Goal: Check status: Check status

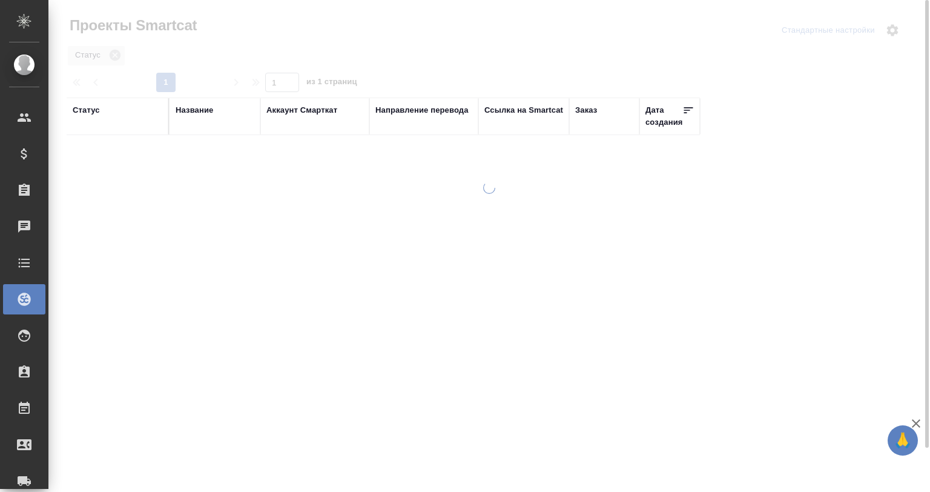
click at [187, 107] on div "Название" at bounding box center [195, 110] width 38 height 12
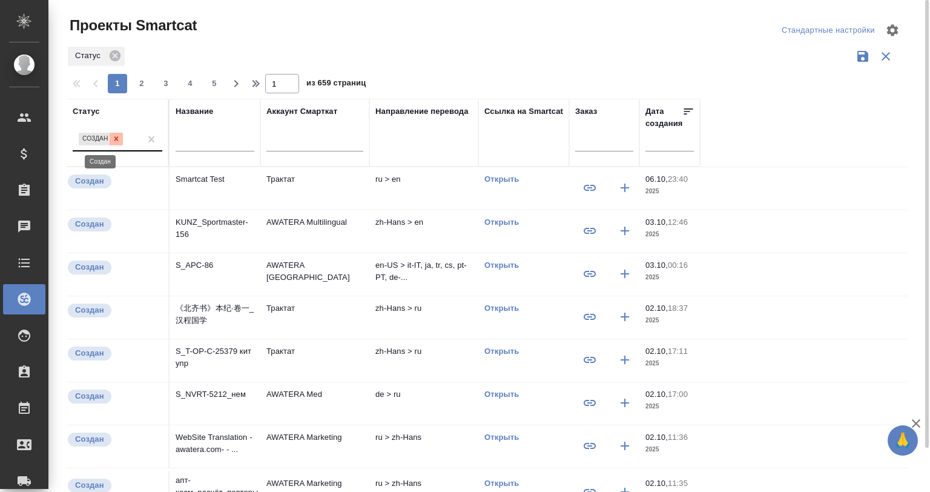
click at [119, 136] on icon at bounding box center [116, 138] width 8 height 8
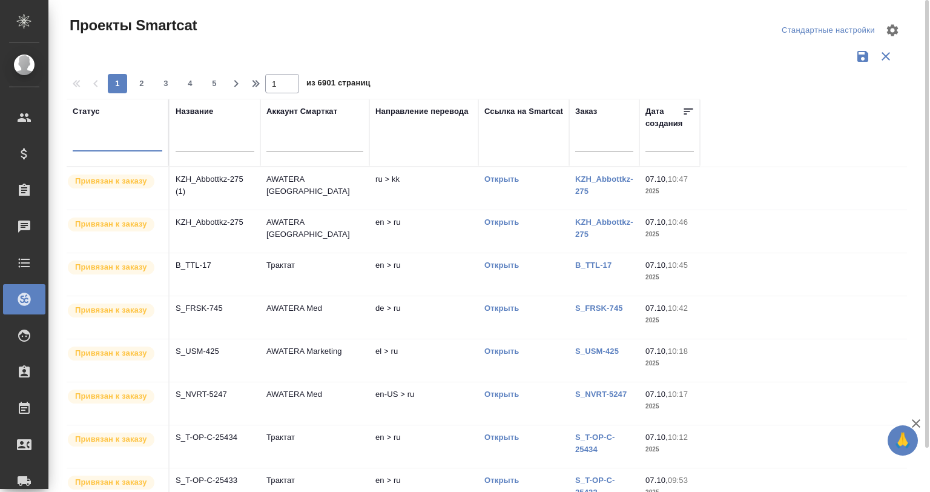
click at [222, 128] on div "Название" at bounding box center [215, 132] width 79 height 55
click at [211, 136] on input "text" at bounding box center [215, 143] width 79 height 15
paste input "S_GacMotor-168"
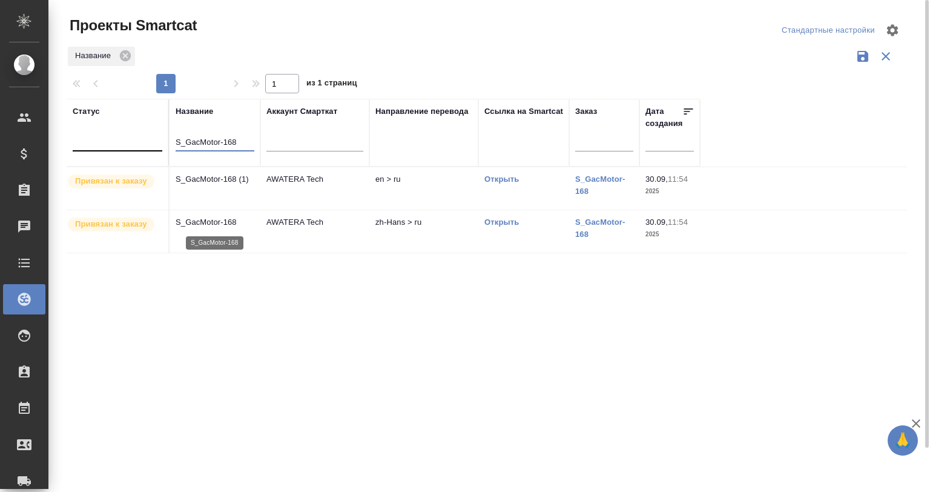
type input "S_GacMotor-168"
click at [216, 222] on p "S_GacMotor-168" at bounding box center [215, 222] width 79 height 12
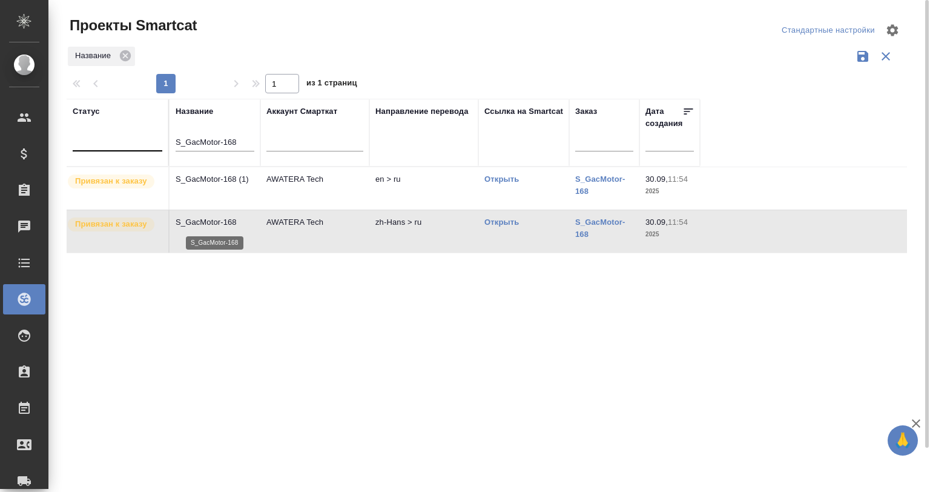
click at [216, 222] on p "S_GacMotor-168" at bounding box center [215, 222] width 79 height 12
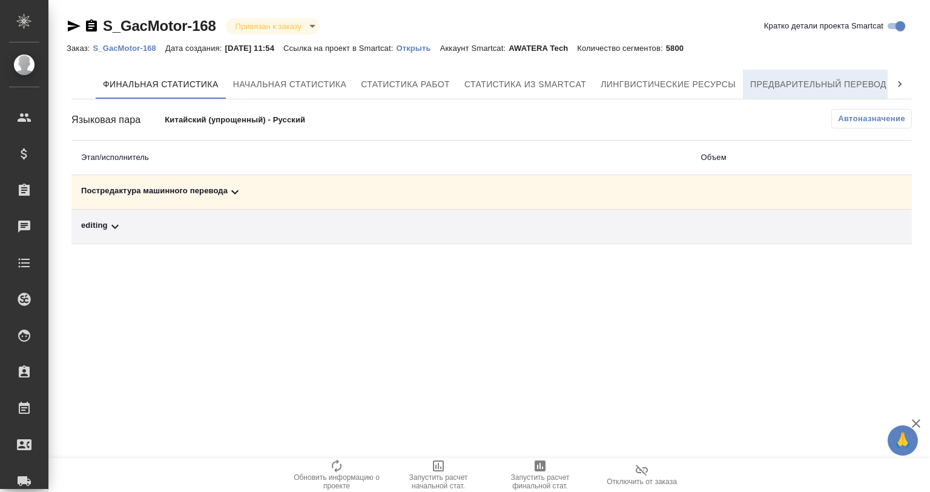
click at [863, 87] on span "Предварительный перевод" at bounding box center [819, 84] width 136 height 15
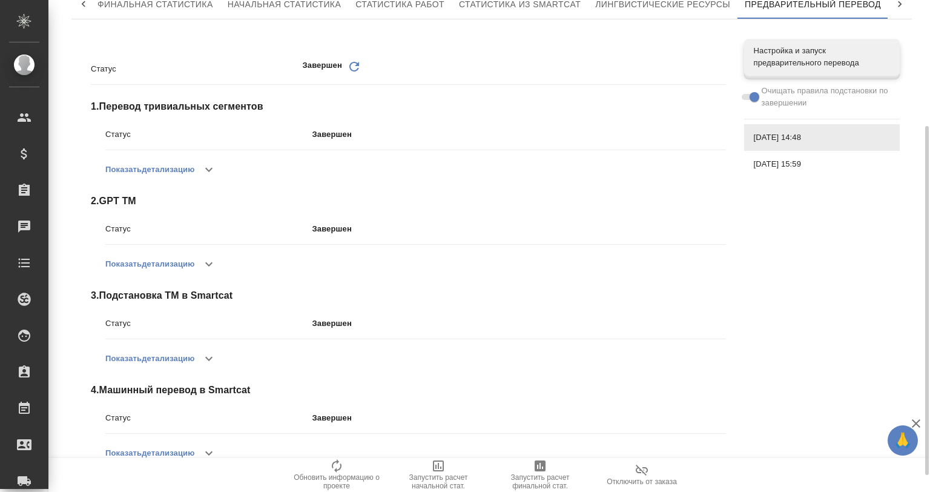
scroll to position [121, 0]
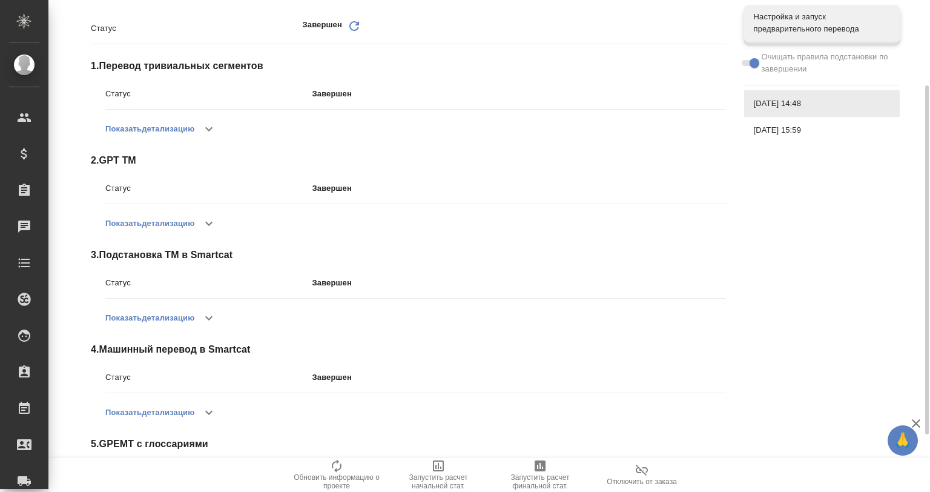
click at [209, 405] on icon "button" at bounding box center [209, 412] width 15 height 15
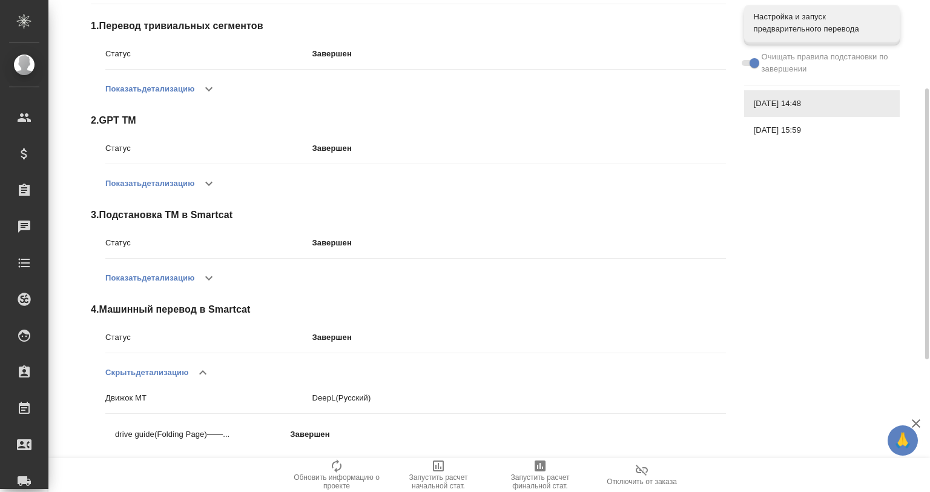
click at [807, 121] on div "02.10.2025, 15:59" at bounding box center [822, 130] width 156 height 27
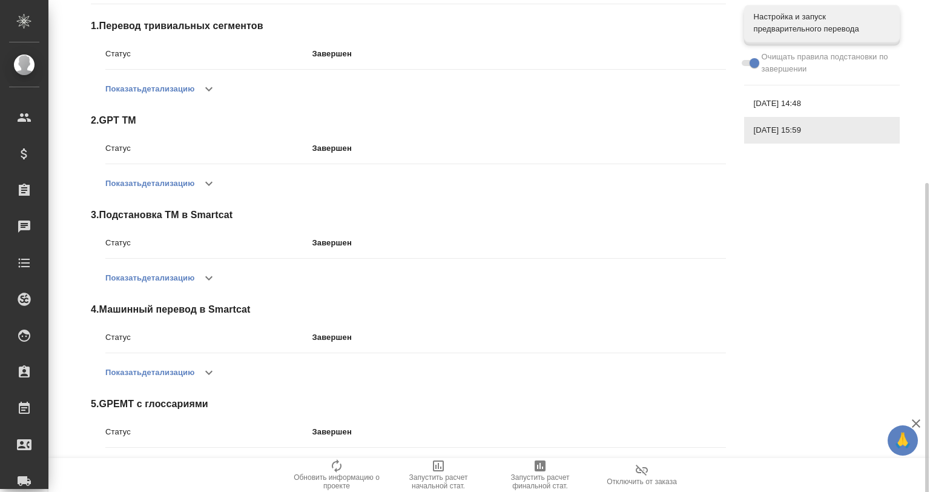
scroll to position [201, 0]
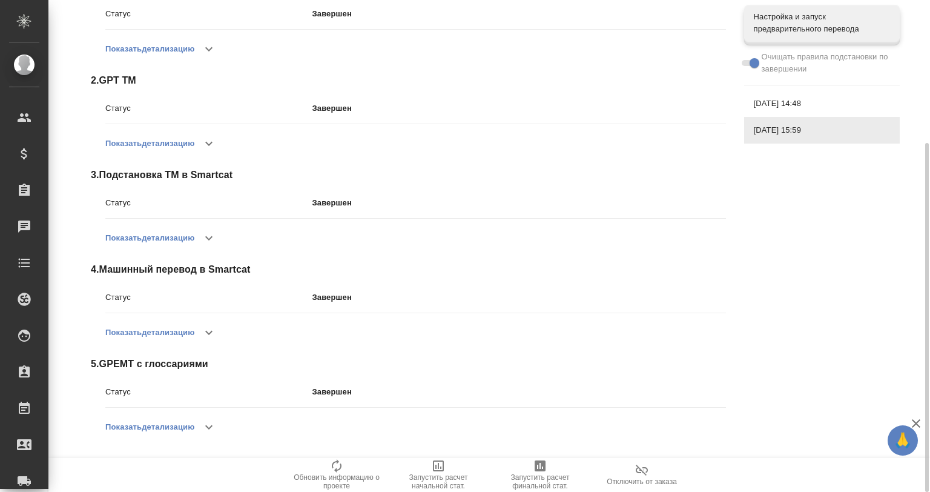
click at [207, 331] on icon "button" at bounding box center [209, 332] width 15 height 15
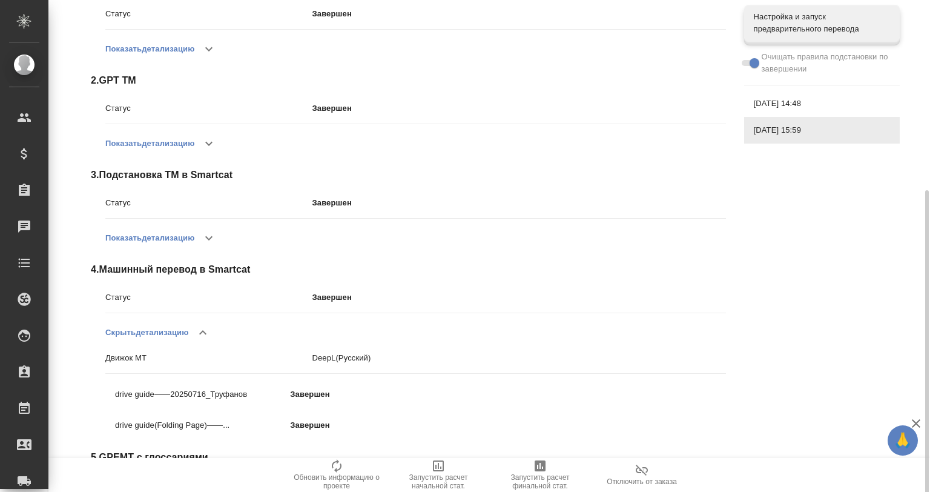
scroll to position [281, 0]
